Goal: Book appointment/travel/reservation

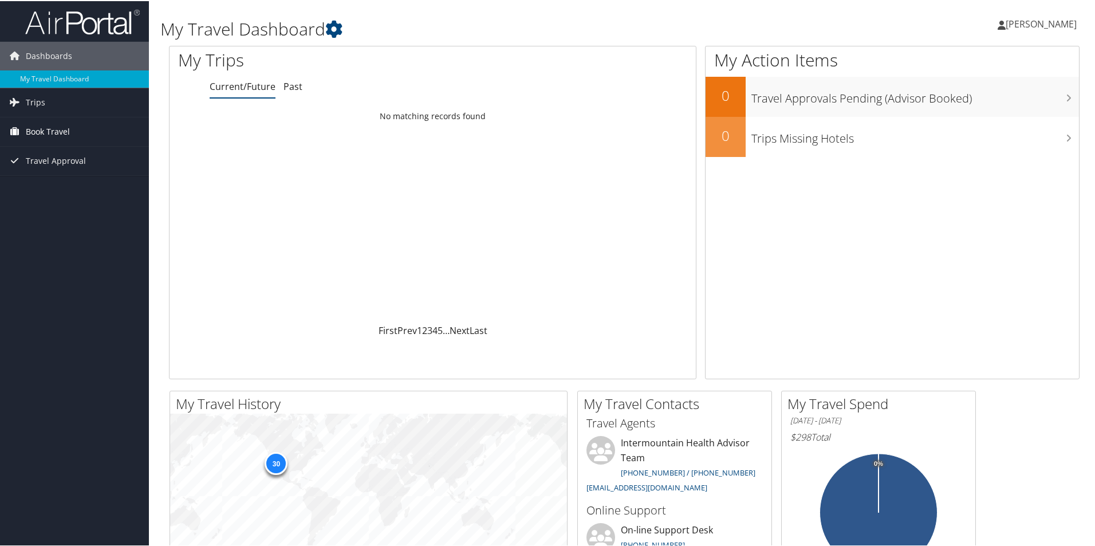
click at [43, 129] on span "Book Travel" at bounding box center [48, 130] width 44 height 29
click at [58, 187] on link "Book/Manage Online Trips" at bounding box center [74, 187] width 149 height 17
